Goal: Transaction & Acquisition: Purchase product/service

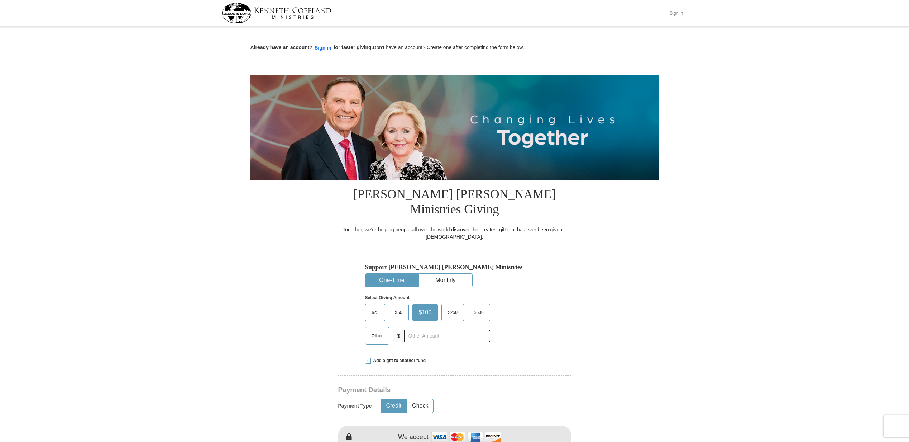
click at [674, 14] on button "Sign In" at bounding box center [677, 13] width 22 height 11
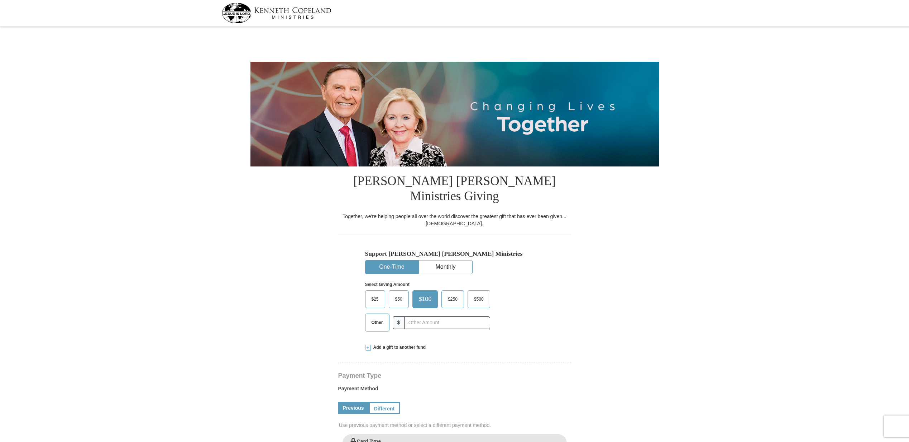
select select "WA"
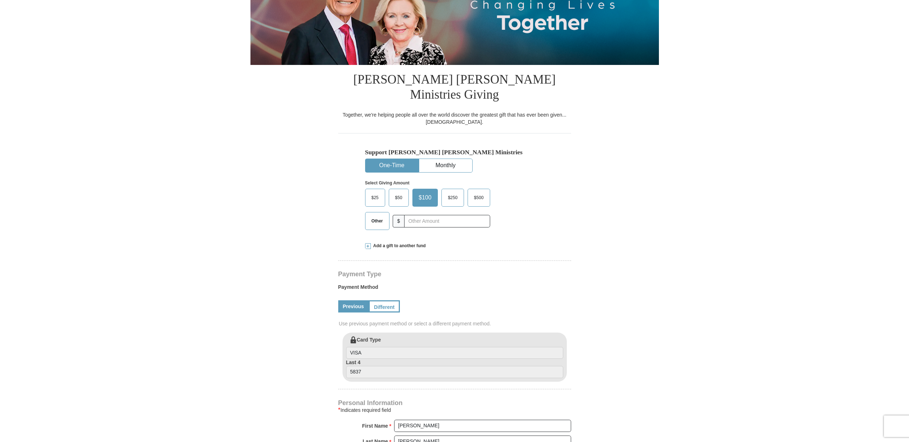
scroll to position [124, 0]
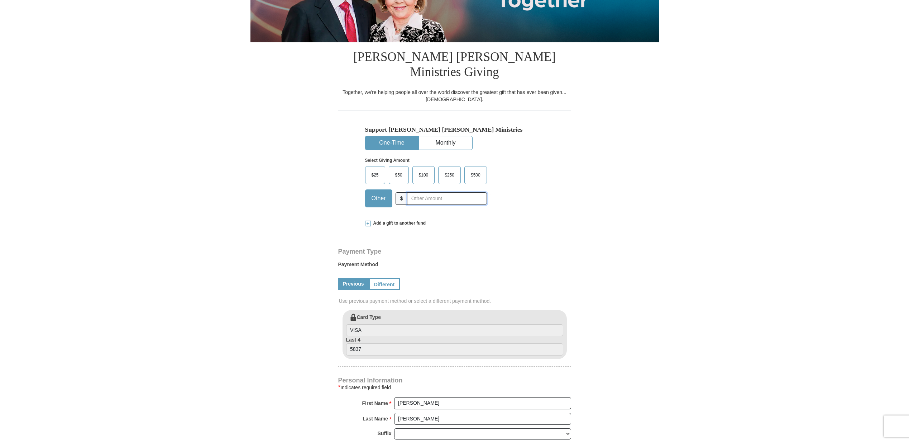
click at [407, 192] on input "text" at bounding box center [447, 198] width 80 height 13
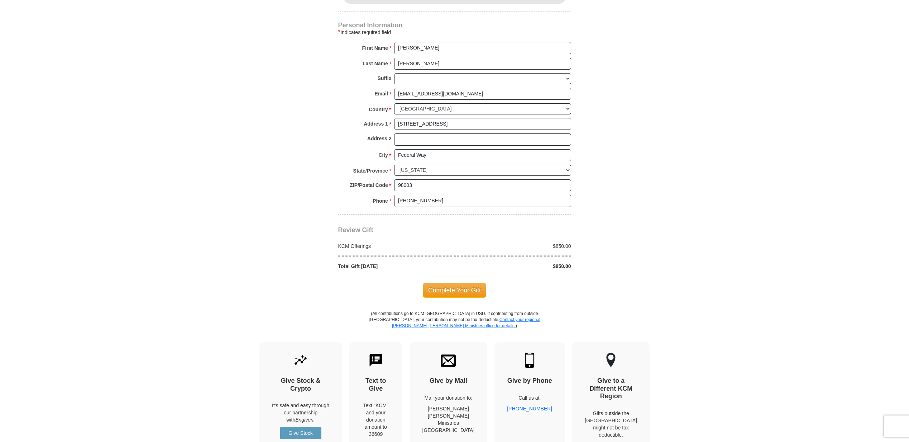
scroll to position [480, 0]
type input "850.00"
click at [448, 281] on span "Complete Your Gift" at bounding box center [454, 288] width 63 height 15
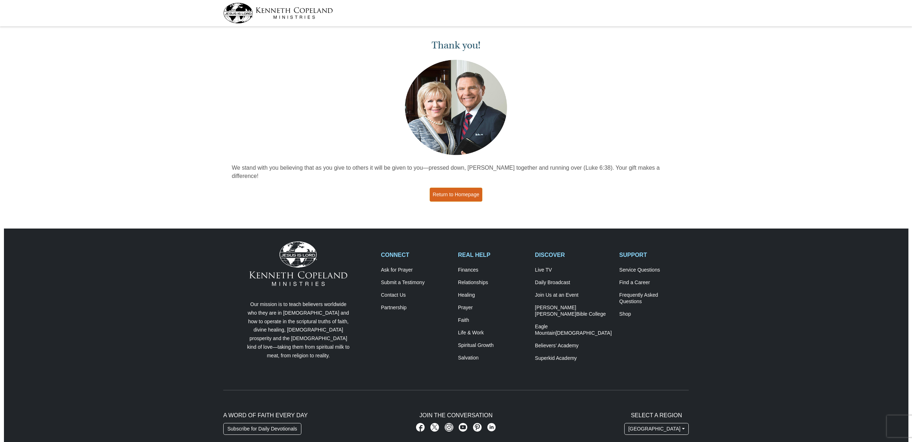
click at [464, 188] on link "Return to Homepage" at bounding box center [456, 194] width 53 height 14
